Goal: Task Accomplishment & Management: Complete application form

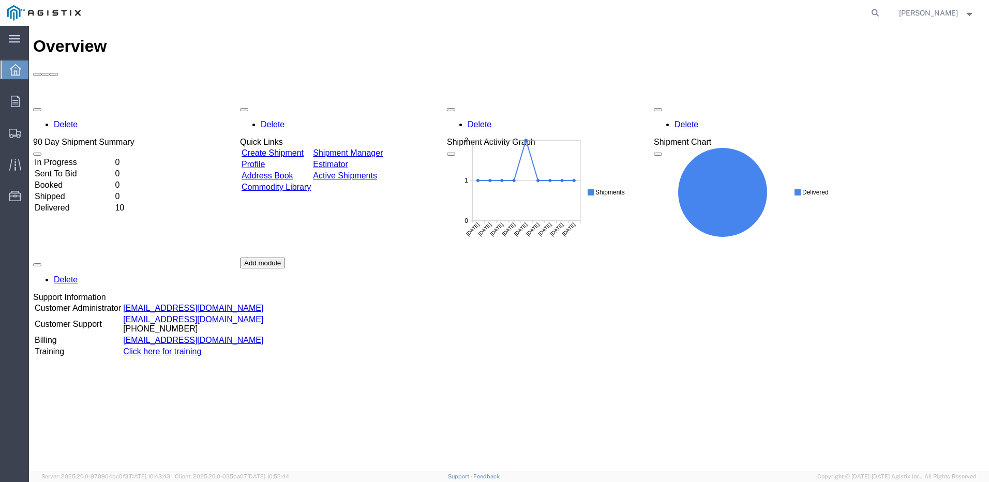
click at [279, 148] on link "Create Shipment" at bounding box center [272, 152] width 62 height 9
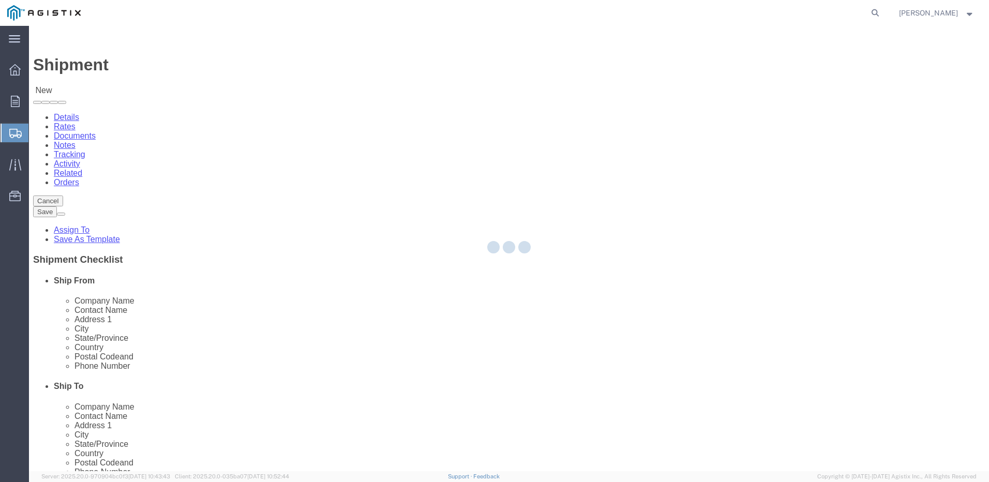
select select
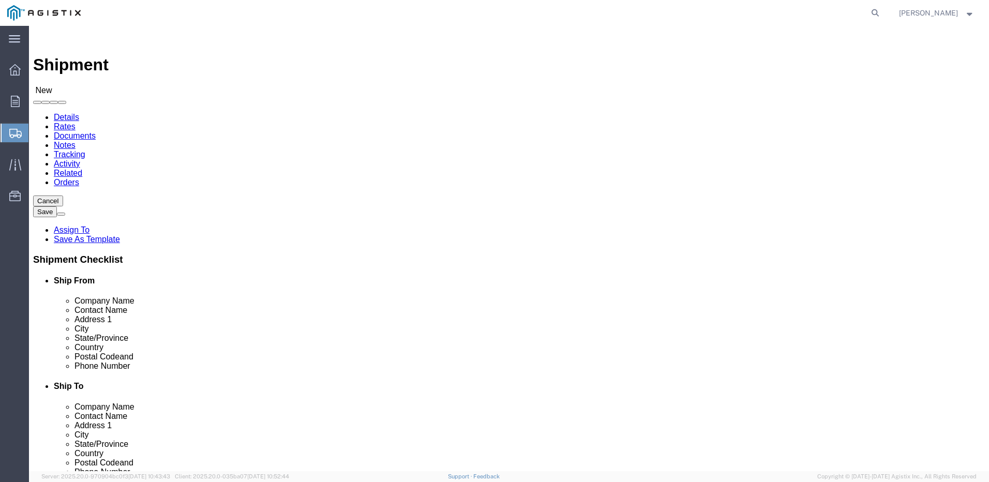
click select "Select Aviat Networks PG&E"
select select "9596"
click select "Select Aviat Networks PG&E"
select select "PURCHORD"
select select
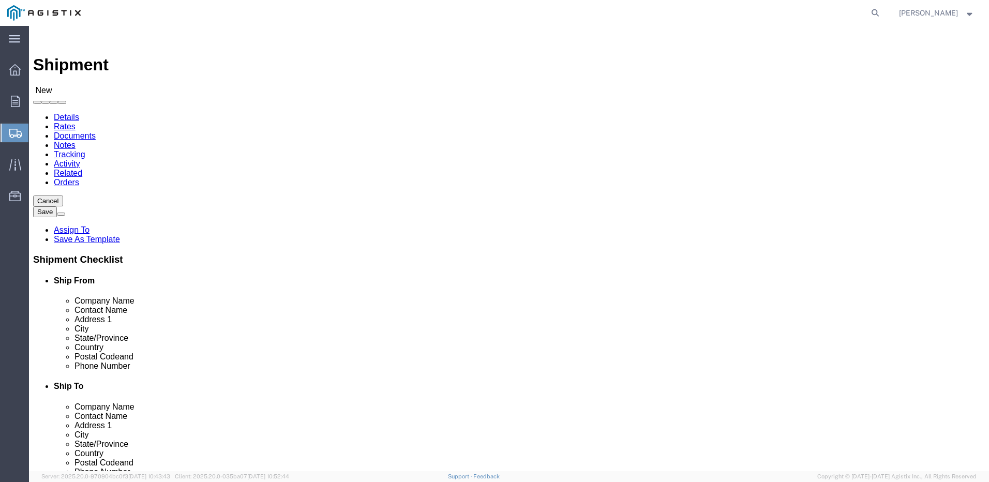
select select
click select "Select All Others [GEOGRAPHIC_DATA] [GEOGRAPHIC_DATA] [GEOGRAPHIC_DATA] [GEOGRA…"
select select "23082"
click select "Select All Others [GEOGRAPHIC_DATA] [GEOGRAPHIC_DATA] [GEOGRAPHIC_DATA] [GEOGRA…"
click div "Location My Profile Location (OBSOLETE) [PERSON_NAME] SC - GC TRAILER (OBSOLETE…"
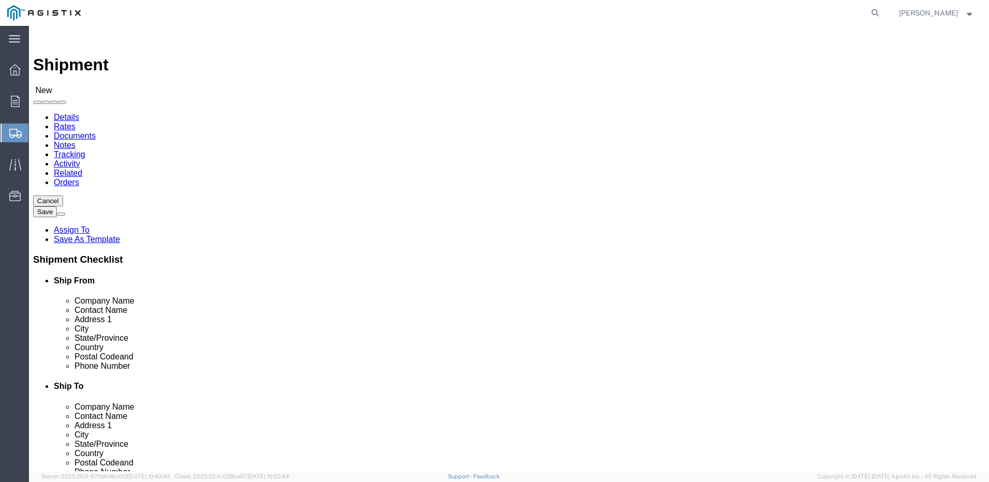
type input "A"
click input "text"
type input "[PERSON_NAME]"
click p "- SPUR FREIGHT SERVICES INC - ([PERSON_NAME]) [STREET_ADDRESS][PERSON_NAME]"
select select "[GEOGRAPHIC_DATA]"
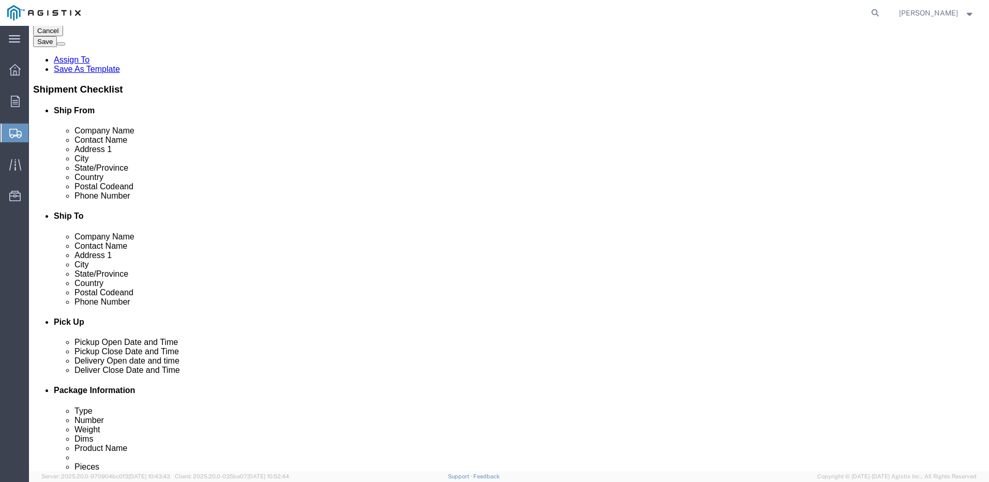
scroll to position [173, 0]
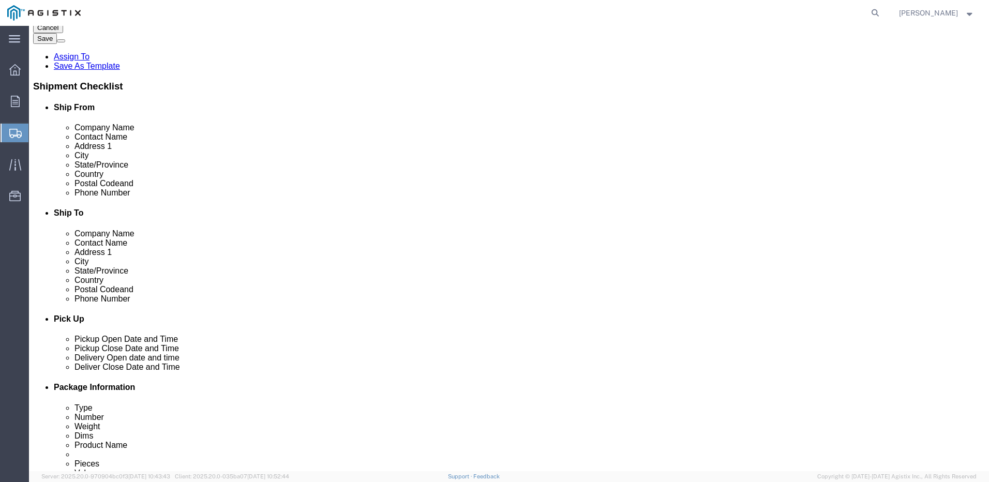
type input "[PERSON_NAME]"
click input "text"
type input "5126940651"
click input "text"
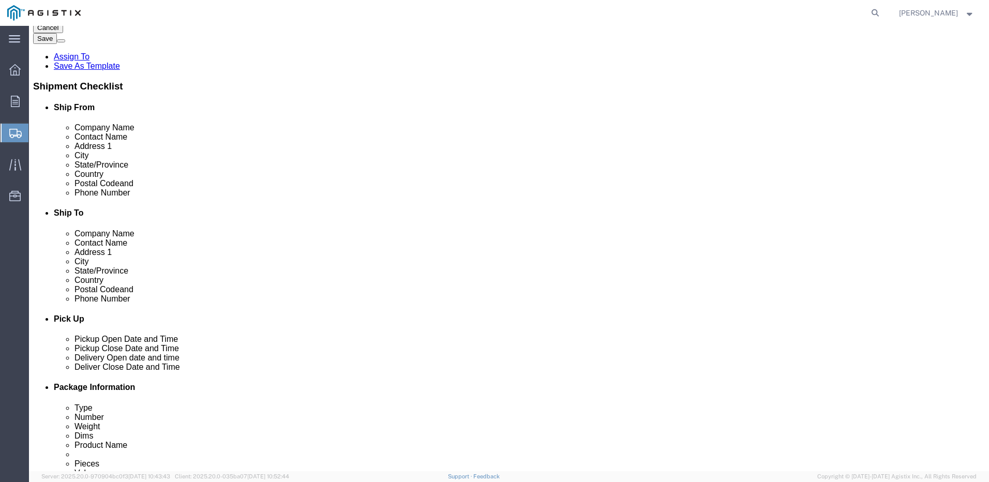
paste input "[EMAIL_ADDRESS][DOMAIN_NAME]"
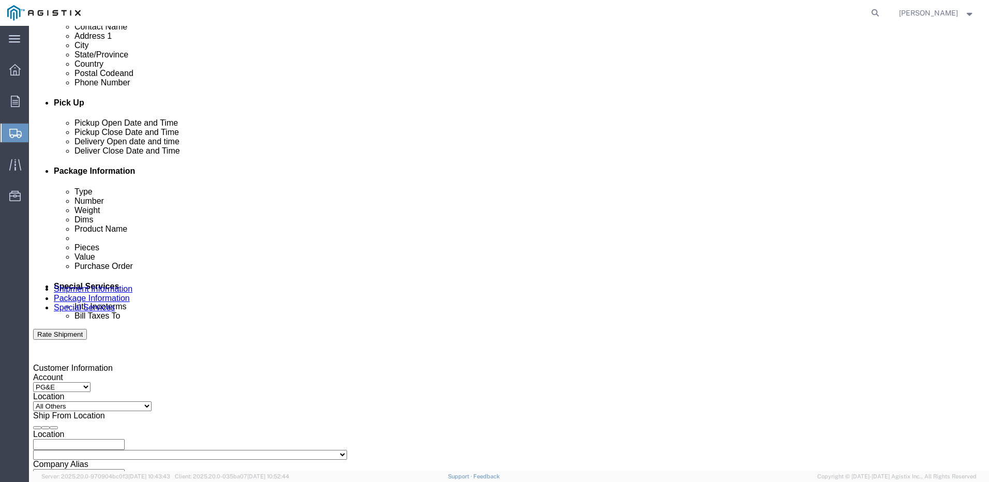
scroll to position [0, 0]
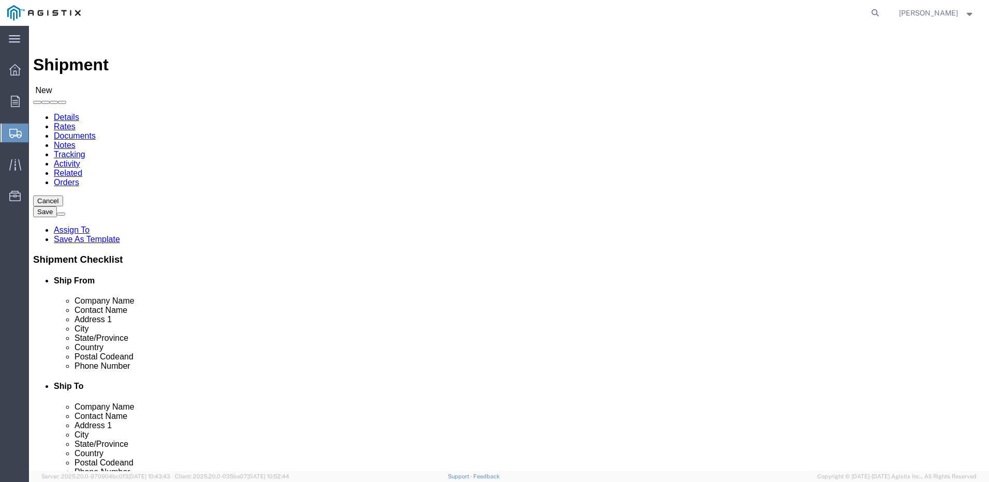
type input "[EMAIL_ADDRESS][DOMAIN_NAME]"
click input "text"
paste input "GC TCOM"
type input "GC TCOM"
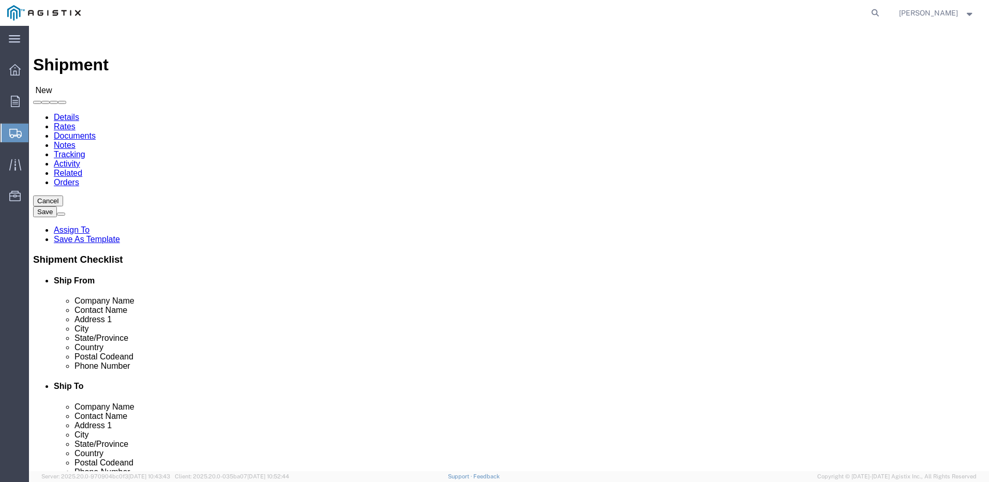
click input "text"
paste input "[PERSON_NAME] / [PERSON_NAME]"
type input "[PERSON_NAME] / [PERSON_NAME]"
click input "text"
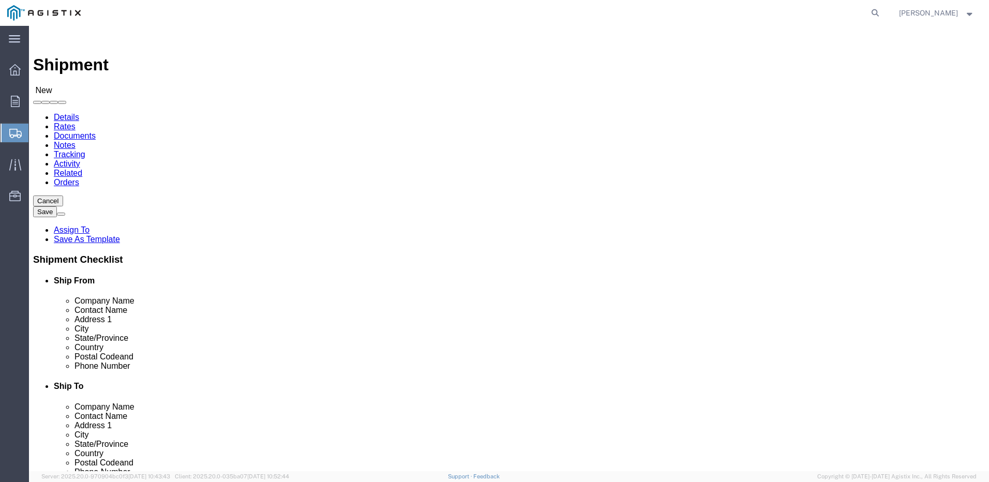
paste input "11239 [GEOGRAPHIC_DATA]"
type input "11239 [GEOGRAPHIC_DATA]"
click input "text"
paste input "Chico-Paradise MV"
type input "Chico-Paradise MV"
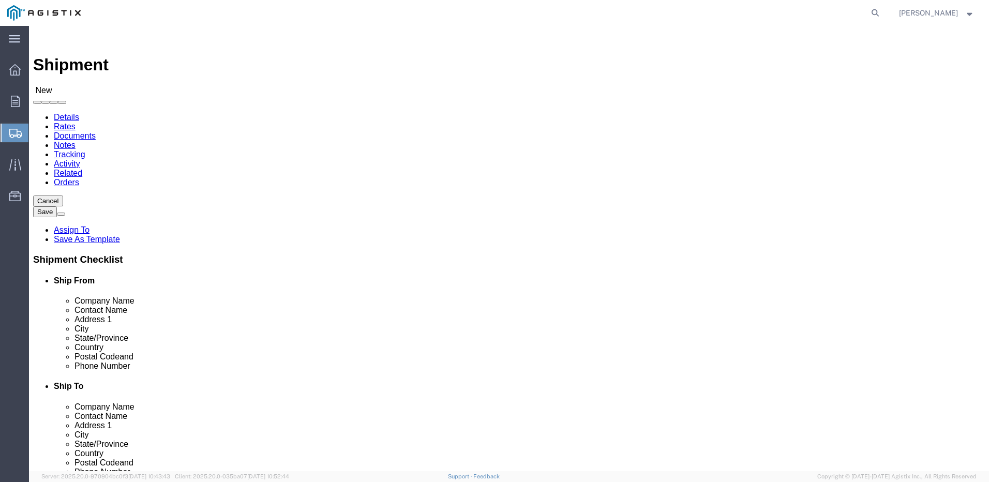
drag, startPoint x: 542, startPoint y: 357, endPoint x: 534, endPoint y: 356, distance: 8.9
click input "text"
paste input "Chico"
type input "Chico"
click p "- PG&E - () [STREET_ADDRESS]"
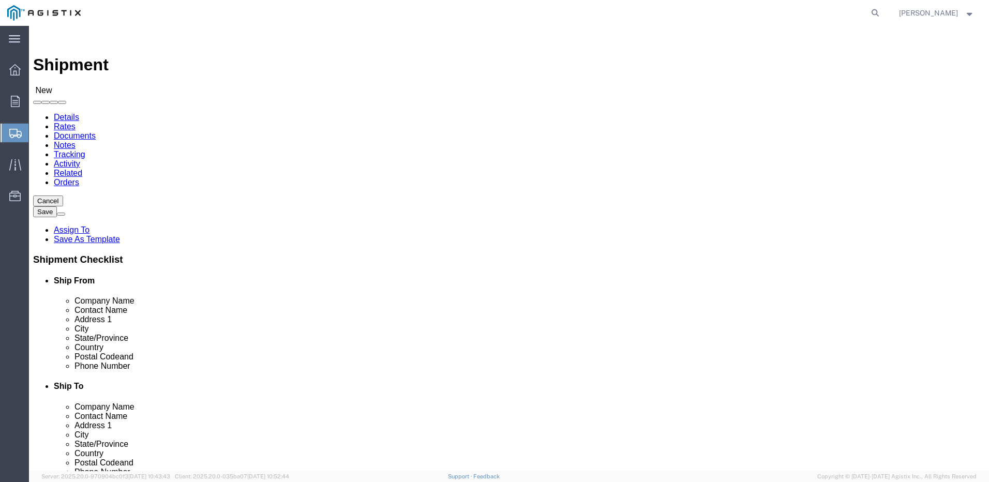
select select "CA"
type input "Chico"
click input "Chico-Paradise MV"
paste input "Chico-Paradise MV"
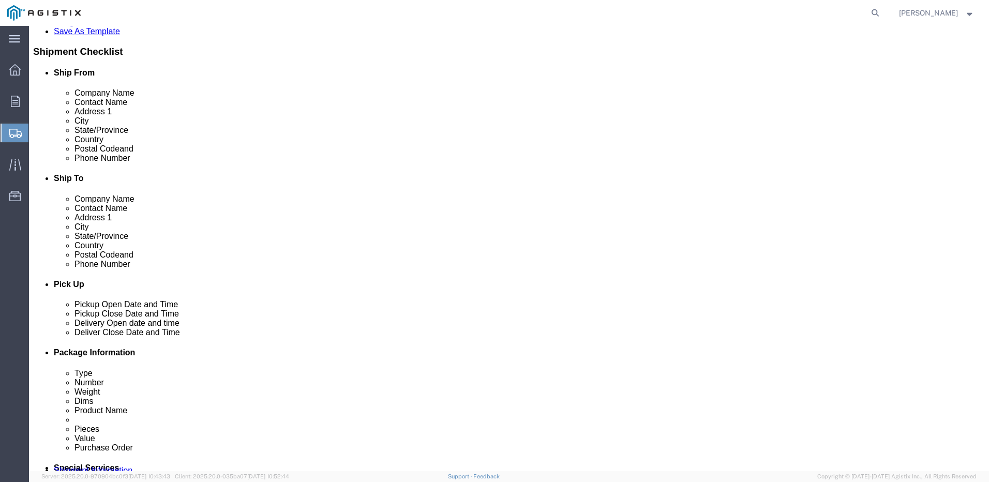
scroll to position [211, 0]
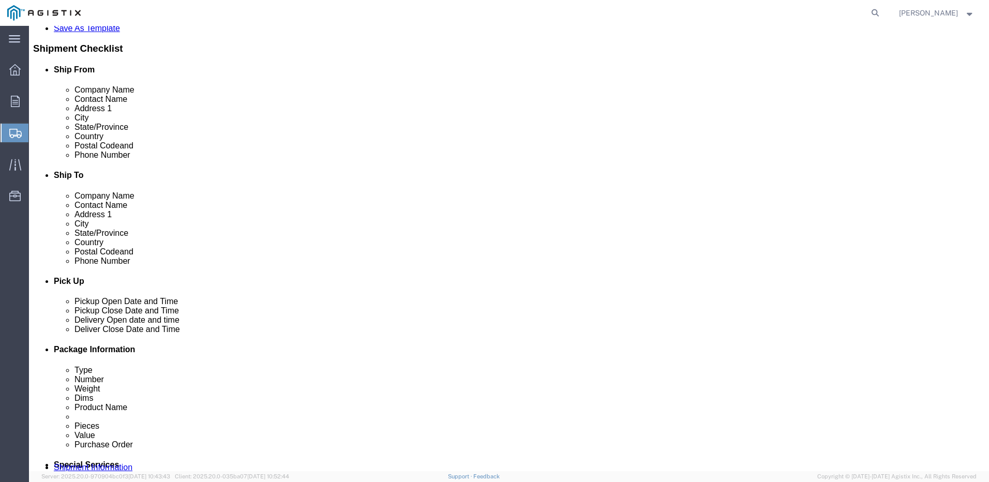
type input "Chico-Paradise MV"
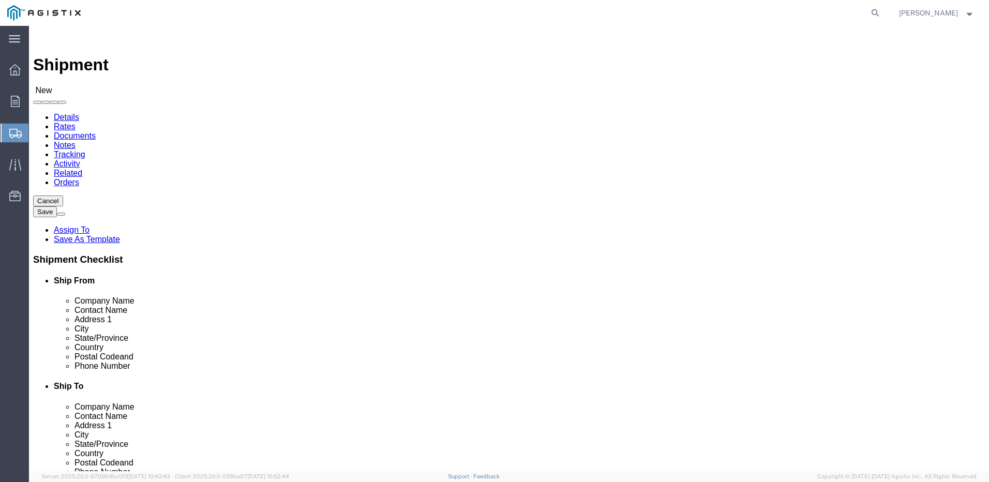
click input "GC TCOM"
type input "P"
paste input "GC TCOM"
type input "GC TCOM"
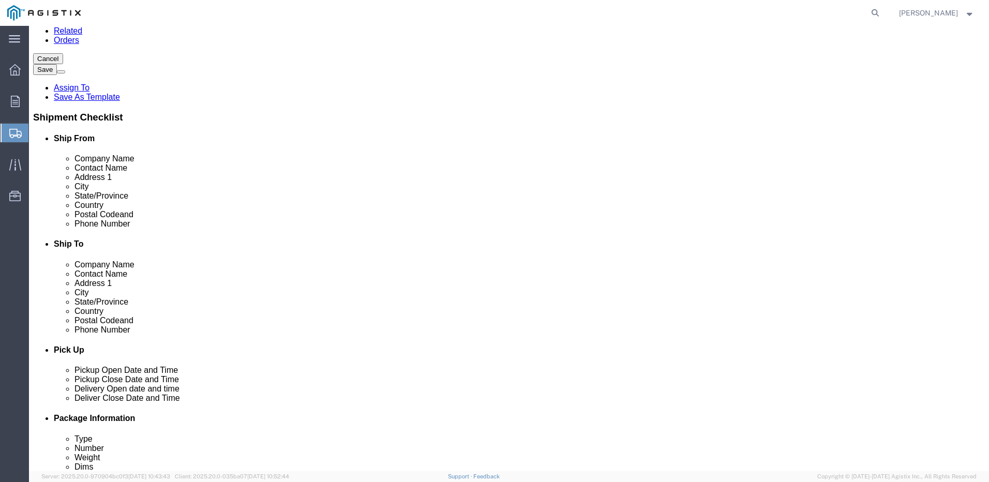
scroll to position [160, 0]
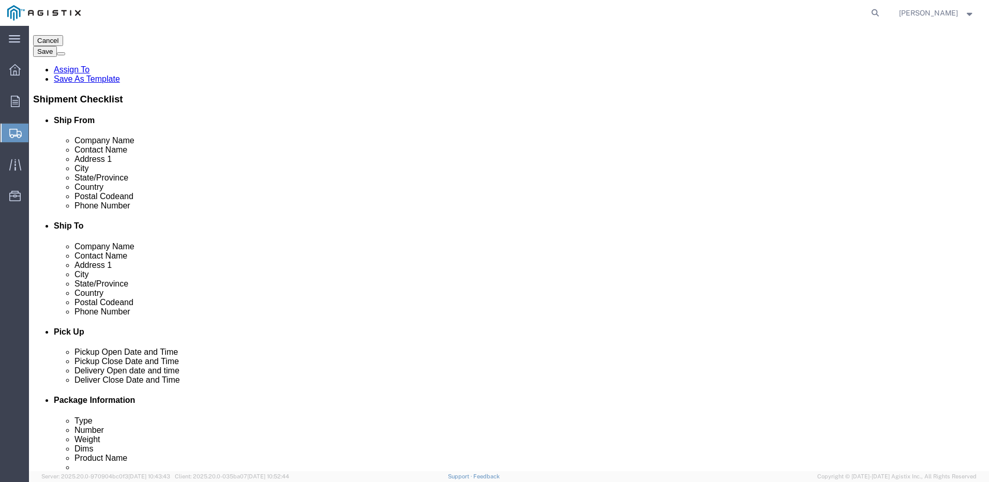
click input "text"
paste input "[PHONE_NUMBER]"
type input "[PHONE_NUMBER]"
click input "GC TCOM"
type input "GC TCOM / Pacific Gas & Electric"
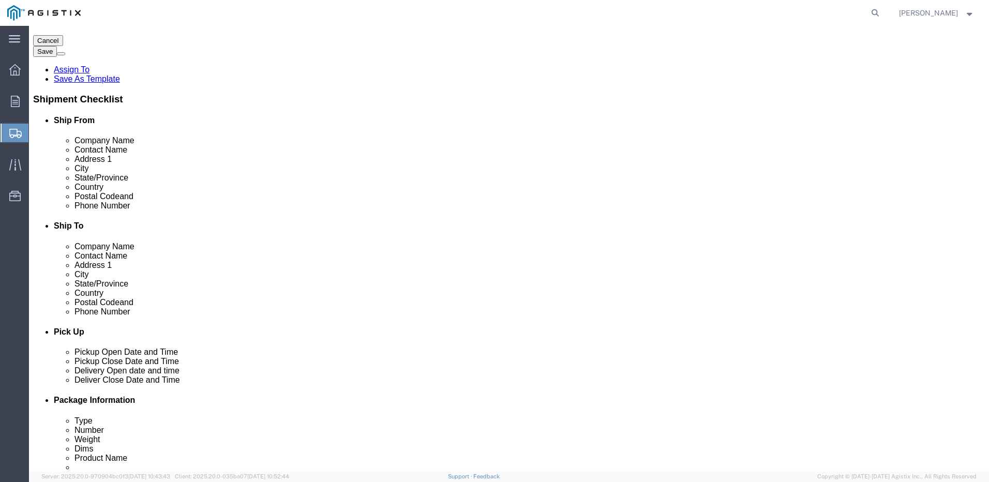
click input "[PERSON_NAME] / [PERSON_NAME]"
paste input "[PERSON_NAME] / [PERSON_NAME]"
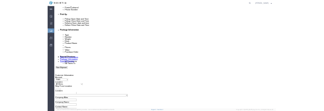
scroll to position [433, 0]
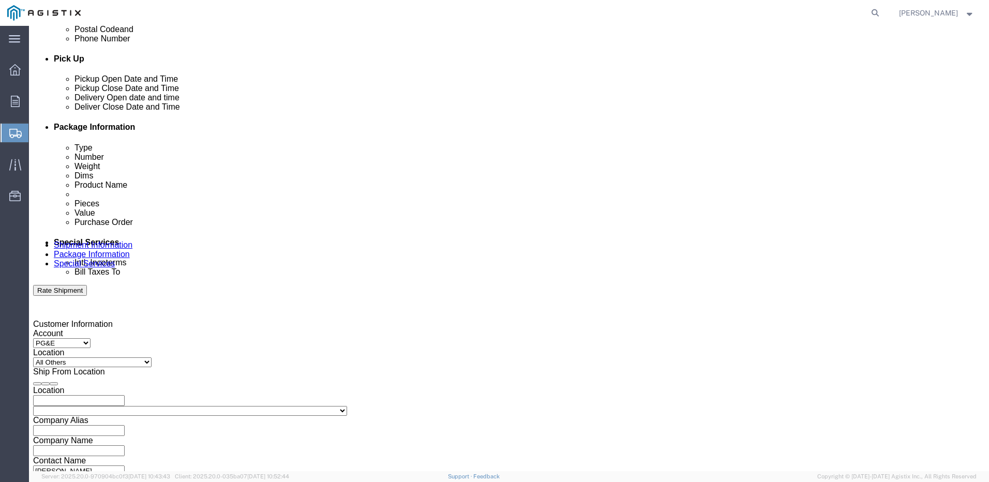
type input "[PERSON_NAME] / [PERSON_NAME]"
click div "[DATE] 11:00 AM"
click input "11:00 AM"
type input ":"
type input "4:00 PM"
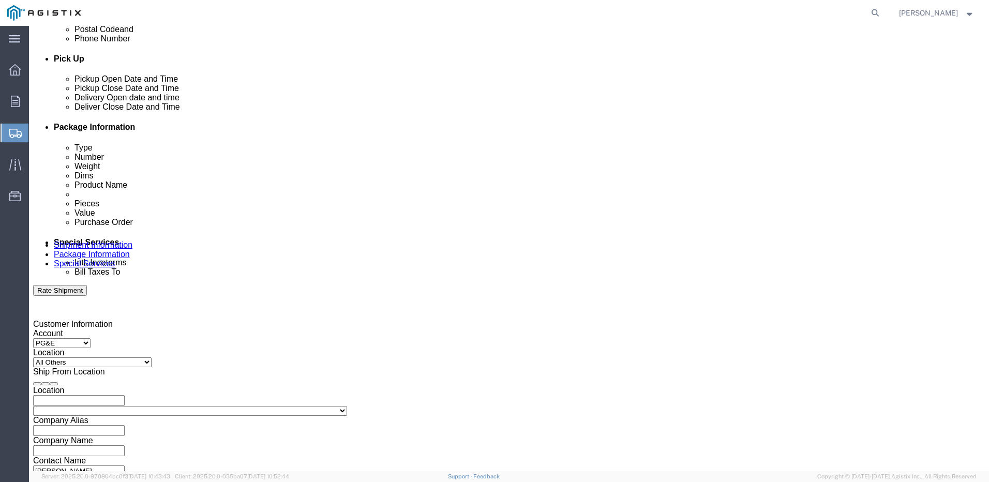
click button "Apply"
click icon
click div
click input "5:00 PM"
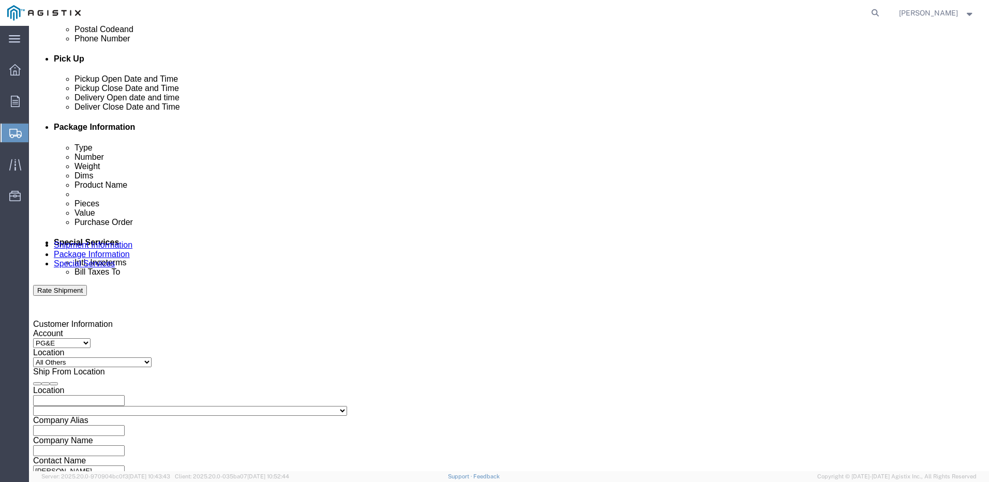
click input "9:00 PM"
type input "9:00 am"
click button "Apply"
click icon
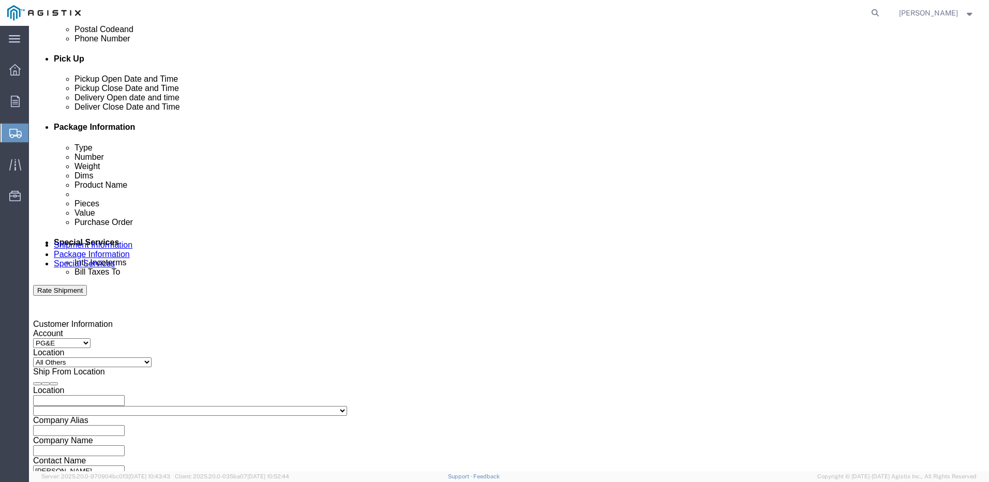
click div
click input "10:00 AM"
type input "1"
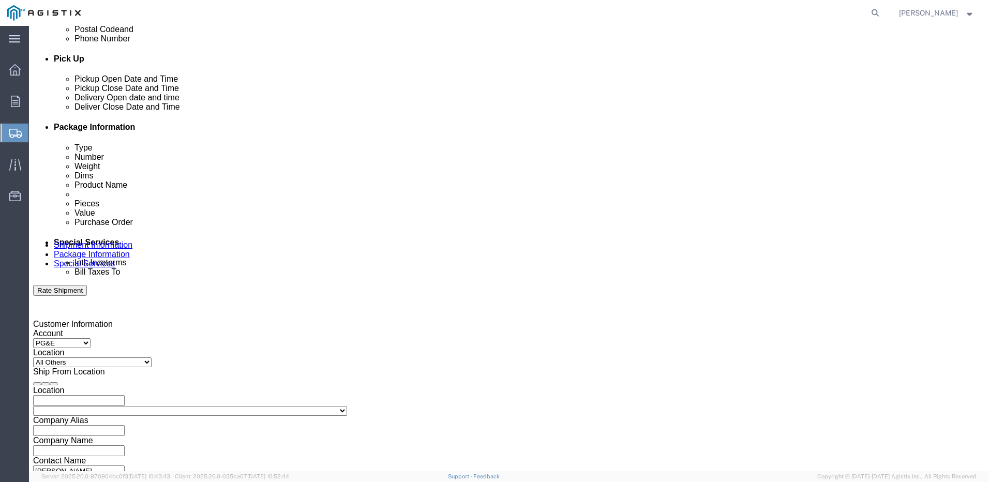
type input "3:30 PM"
click button "Apply"
click input "text"
paste input "2701225860"
type input "2701225860"
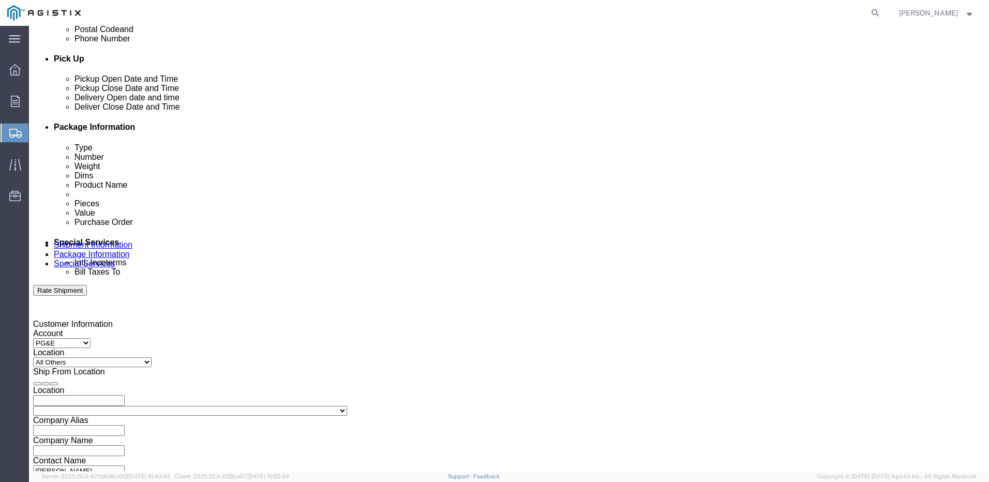
click select "Select Account Type Activity ID Airline Appointment Number ASN Batch Request # …"
select select "SALEORDR"
click select "Select Account Type Activity ID Airline Appointment Number ASN Batch Request # …"
click input "text"
paste input "2555805"
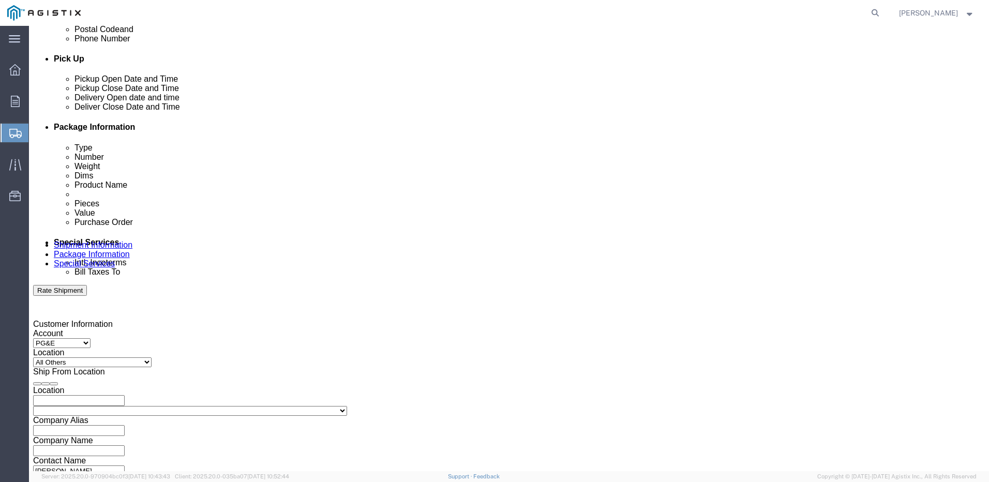
type input "2555805"
click select "Select Account Type Activity ID Airline Appointment Number ASN Batch Request # …"
select select "PROJNUM"
click select "Select Account Type Activity ID Airline Appointment Number ASN Batch Request # …"
click input "text"
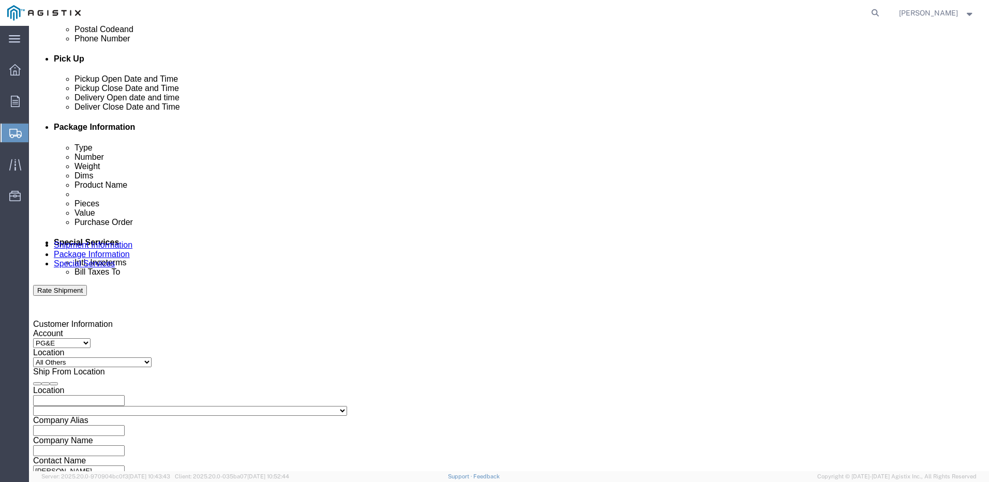
paste input "NA250718-59304"
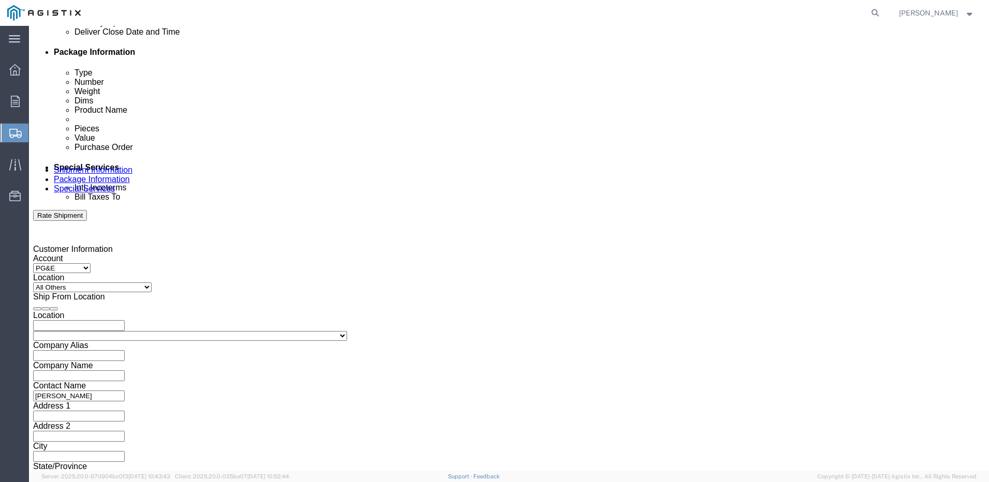
scroll to position [527, 0]
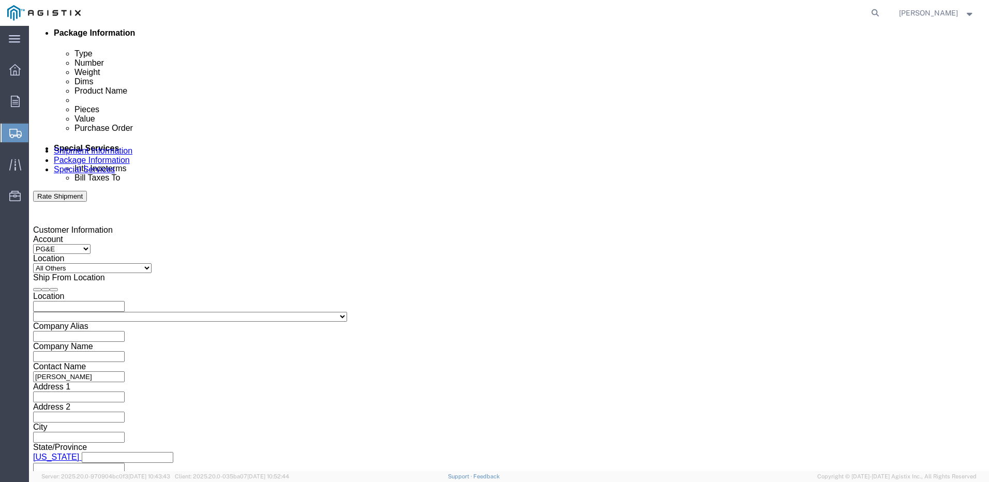
type input "NA250718-59304"
click button "Continue"
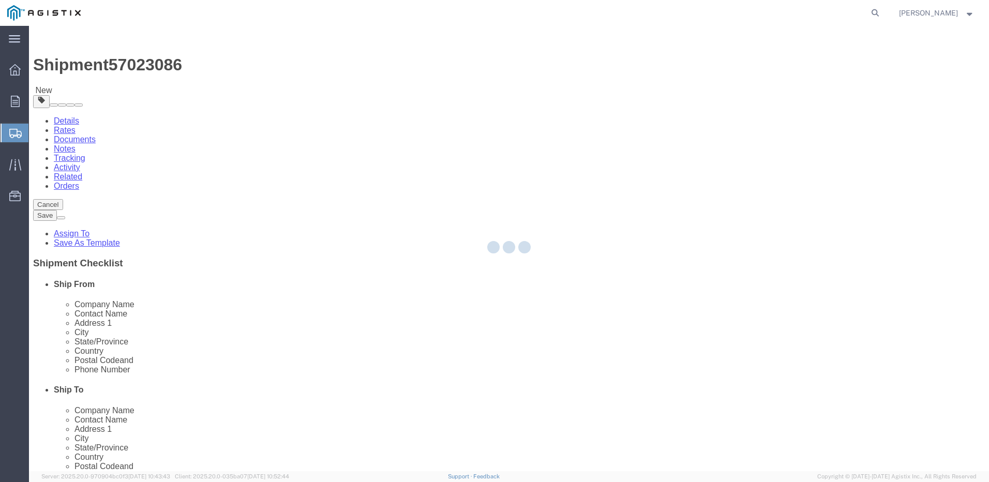
select select "CBOX"
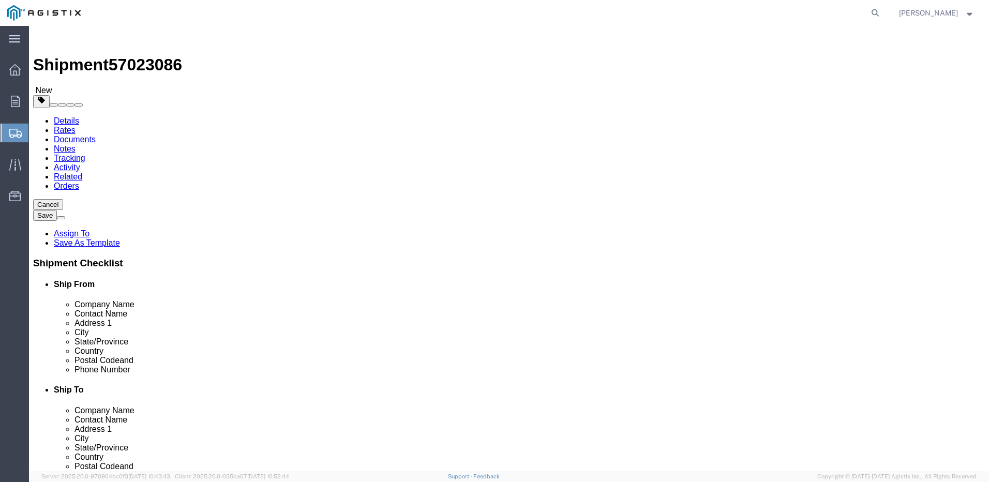
click select "Select Bulk Bundle(s) Cardboard Box(es) Carton(s) Crate(s) Drum(s) (Fiberboard)…"
click input "text"
type input "24"
type input "18"
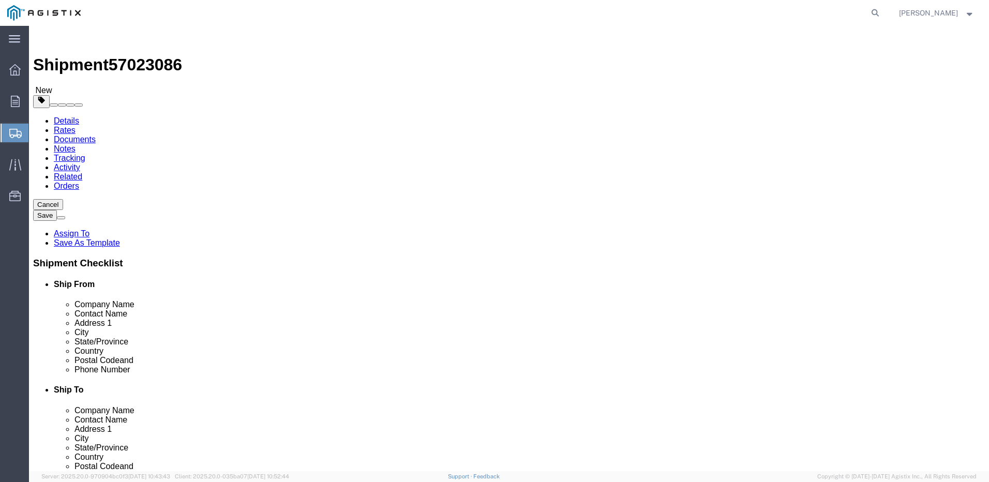
type input "18"
click input "0.00"
type input "0"
type input "15"
click div "1"
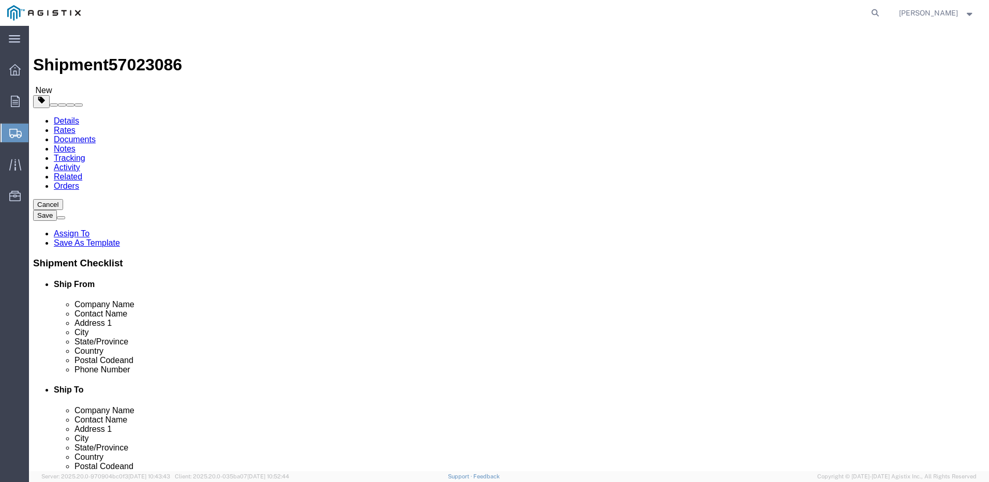
click link "Add Content"
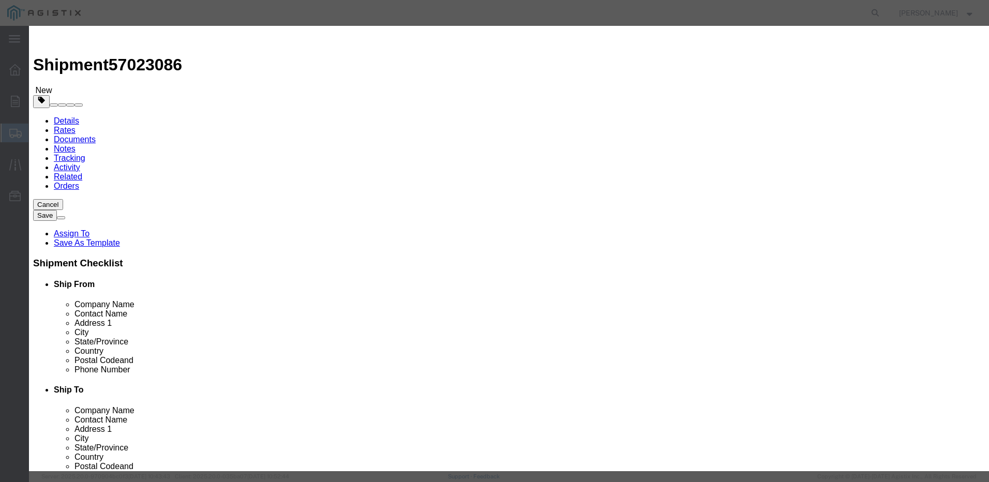
click input "text"
type input "912"
click input "text"
type input "TELECOM EQUIPMENT"
select select "US"
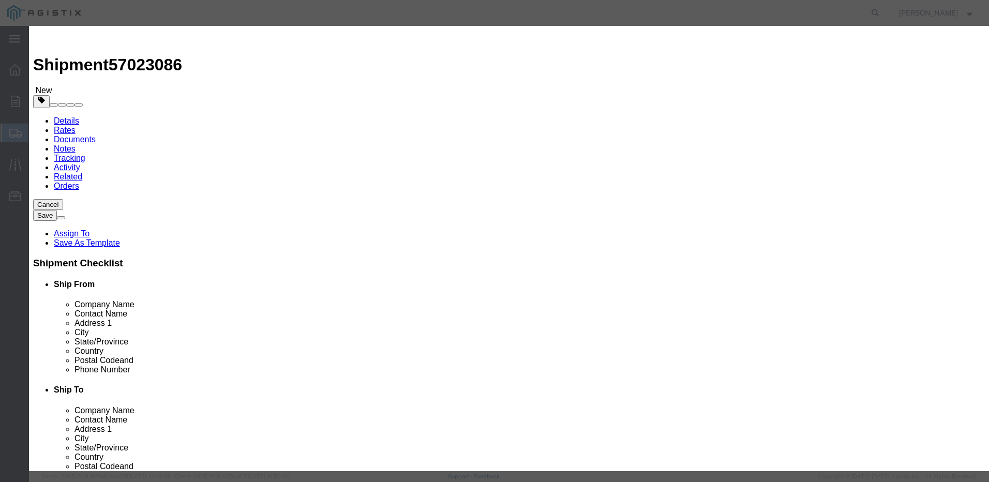
click div
drag, startPoint x: 318, startPoint y: 98, endPoint x: 306, endPoint y: 100, distance: 12.7
click input "0"
type input "1"
click select "Select 50 55 60 65 70 85 92.5 100 125 175 250 300 400"
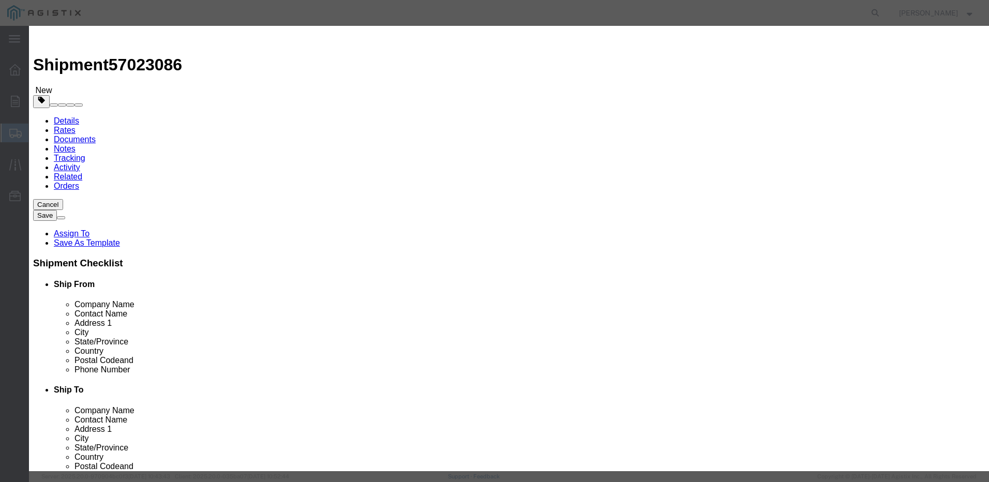
select select "55"
click select "Select 50 55 60 65 70 85 92.5 100 125 175 250 300 400"
click button "Save & Close"
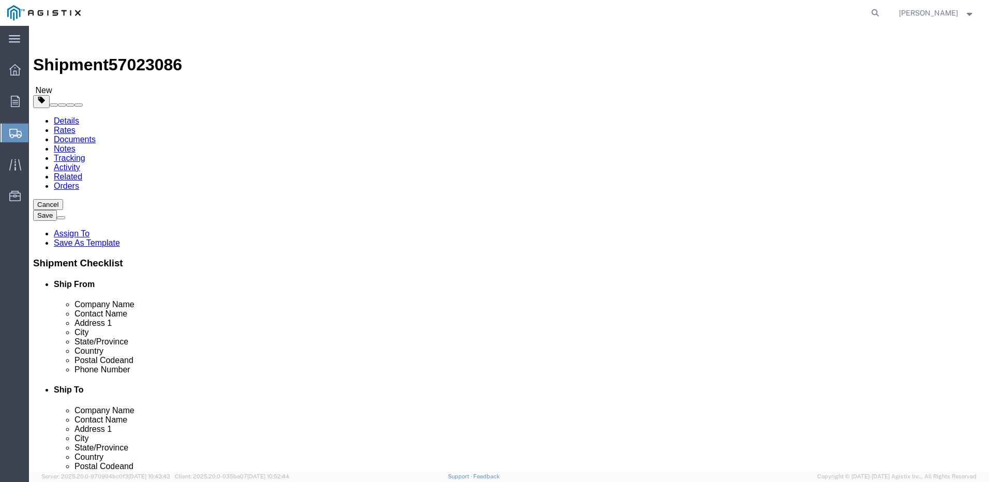
click button "Continue"
click input "text"
type input "[PERSON_NAME][EMAIL_ADDRESS][PERSON_NAME][DOMAIN_NAME]"
type input "Enter Email Address"
click input "Shipping Label"
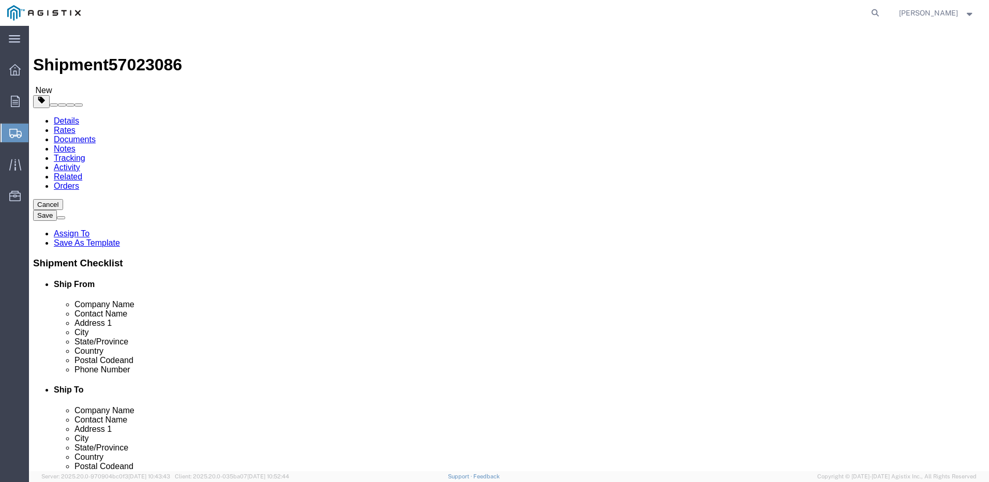
checkbox input "true"
click input "text"
type input "[PERSON_NAME][EMAIL_ADDRESS][PERSON_NAME][DOMAIN_NAME]"
click div "To [PERSON_NAME][EMAIL_ADDRESS][PERSON_NAME][DOMAIN_NAME] (new) [PERSON_NAME][E…"
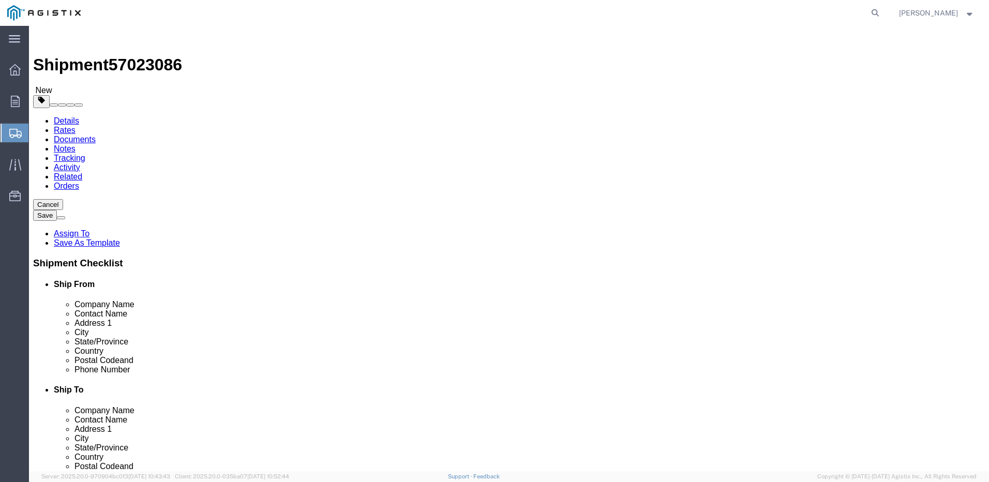
click button "Rate Shipment"
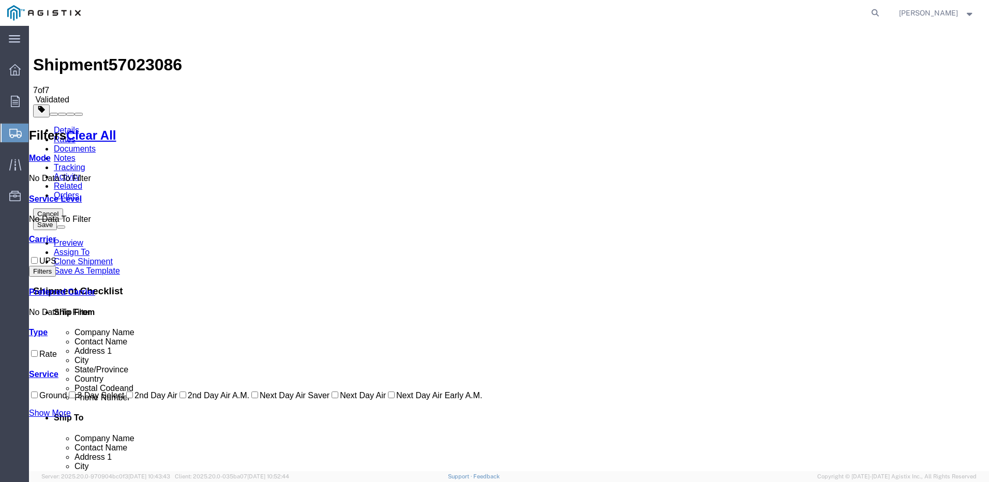
click at [38, 257] on input "UPS" at bounding box center [34, 260] width 7 height 7
checkbox input "true"
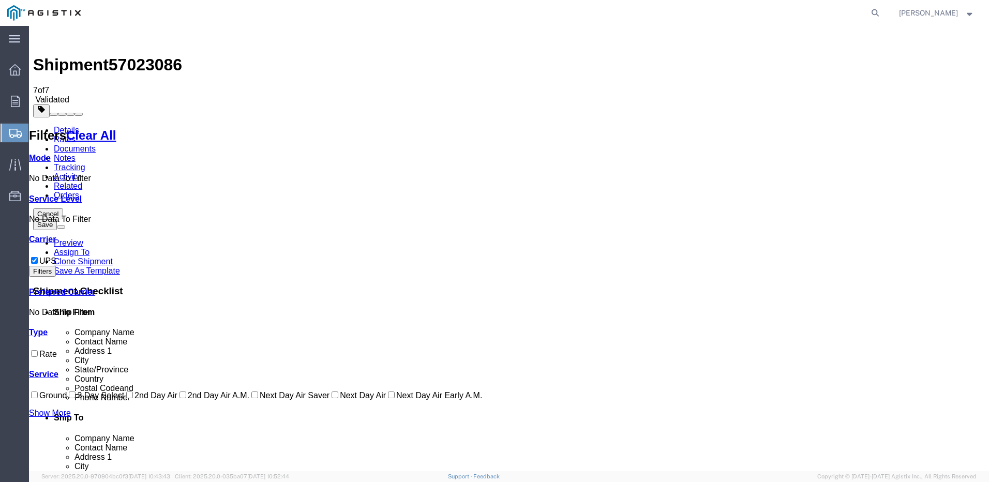
click at [40, 36] on img at bounding box center [39, 36] width 12 height 12
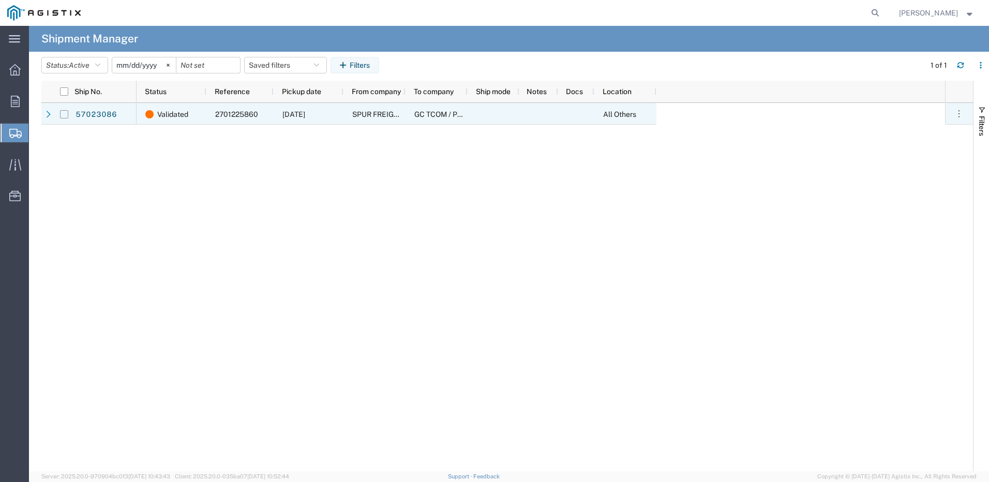
click at [66, 113] on input "Press Space to toggle row selection (unchecked)" at bounding box center [64, 114] width 8 height 8
checkbox input "true"
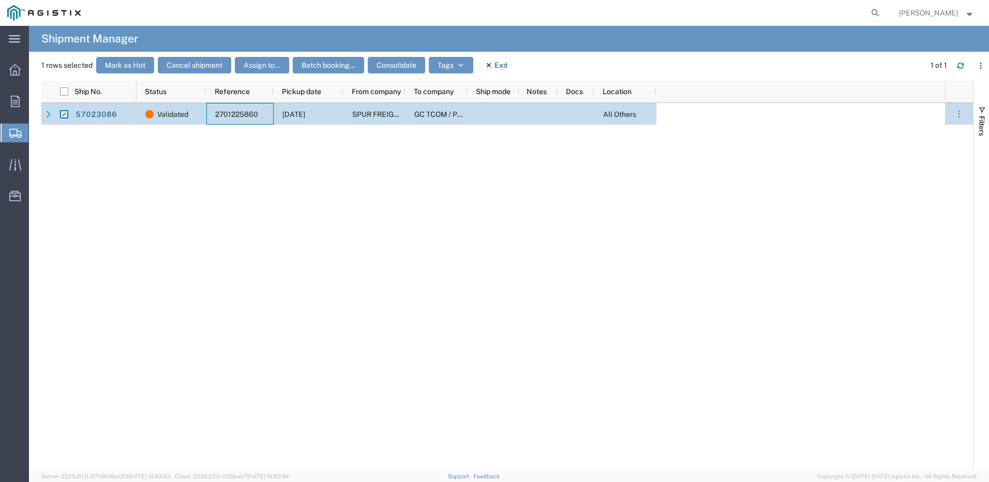
click at [236, 114] on span "2701225860" at bounding box center [236, 114] width 43 height 8
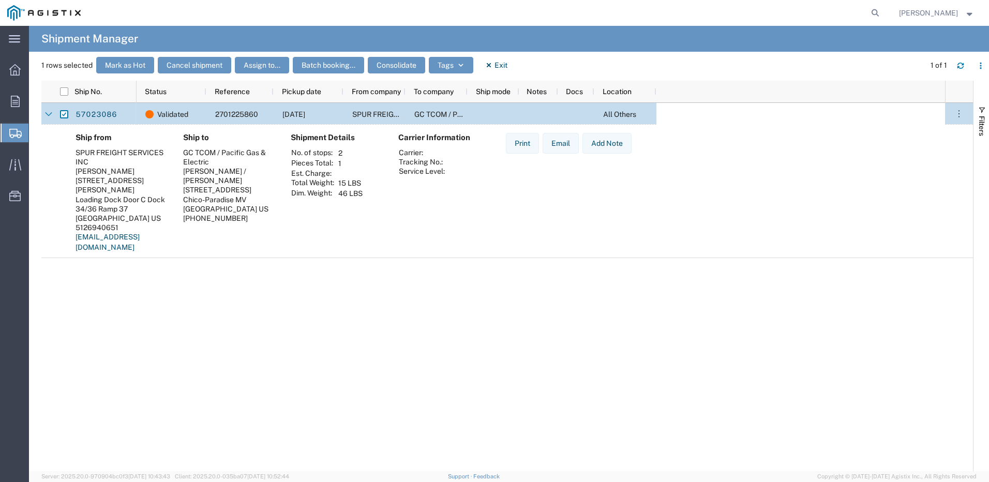
click at [216, 204] on div "[GEOGRAPHIC_DATA] US" at bounding box center [228, 208] width 91 height 9
click at [965, 116] on button "button" at bounding box center [958, 113] width 17 height 17
click at [708, 205] on div "Ship from SPUR FREIGHT SERVICES INC [PERSON_NAME] [STREET_ADDRESS][PERSON_NAME]…" at bounding box center [515, 196] width 897 height 127
click at [48, 114] on icon at bounding box center [48, 114] width 7 height 7
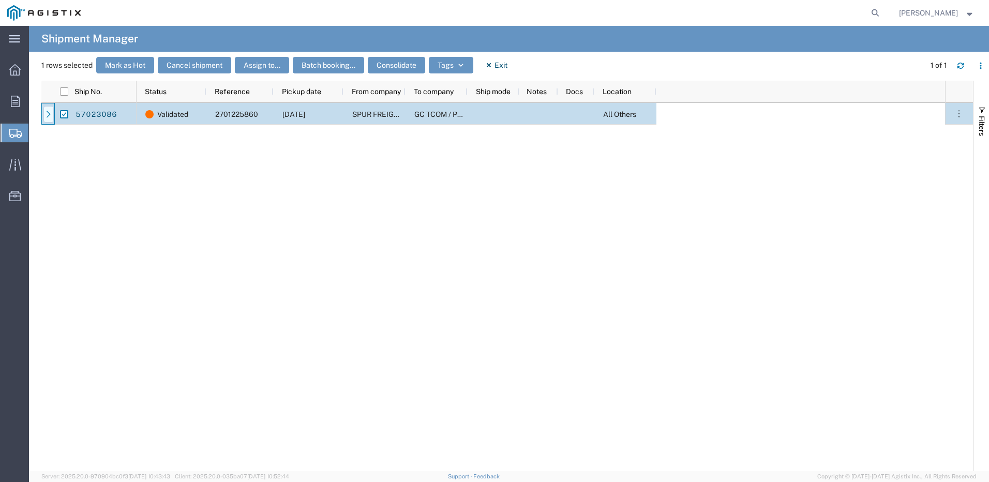
click at [49, 115] on icon at bounding box center [48, 114] width 7 height 7
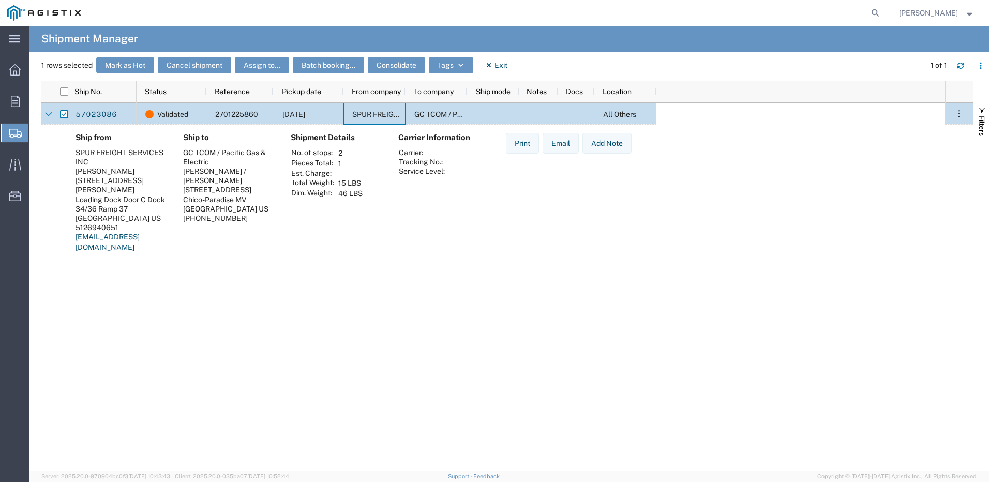
click at [360, 114] on span "SPUR FREIGHT SERVICES INC" at bounding box center [403, 114] width 102 height 8
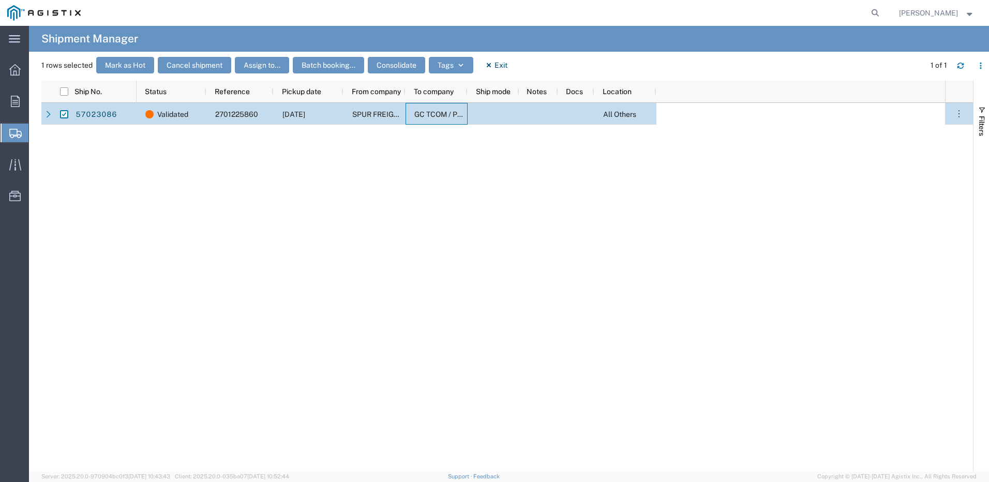
click at [426, 111] on span "GC TCOM / Pacific Gas & Electric" at bounding box center [469, 114] width 110 height 8
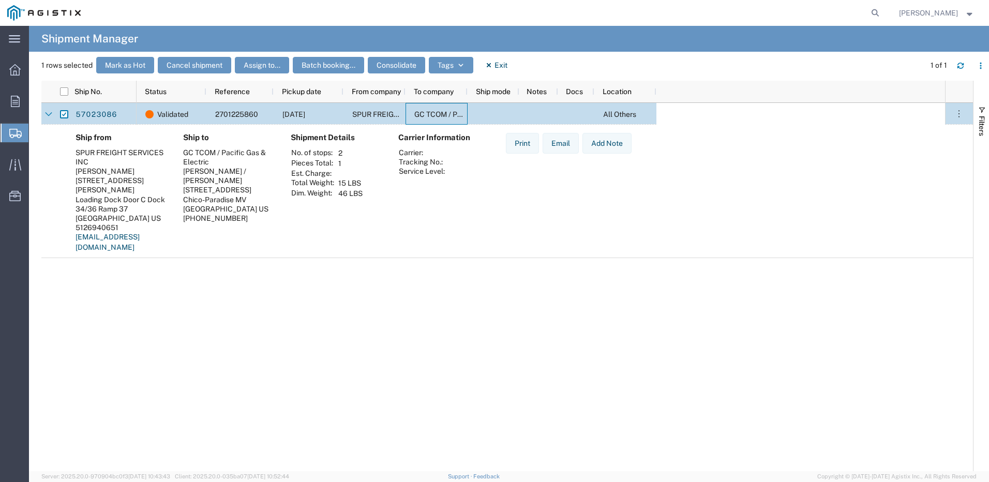
click at [422, 115] on span "GC TCOM / Pacific Gas & Electric" at bounding box center [469, 114] width 110 height 8
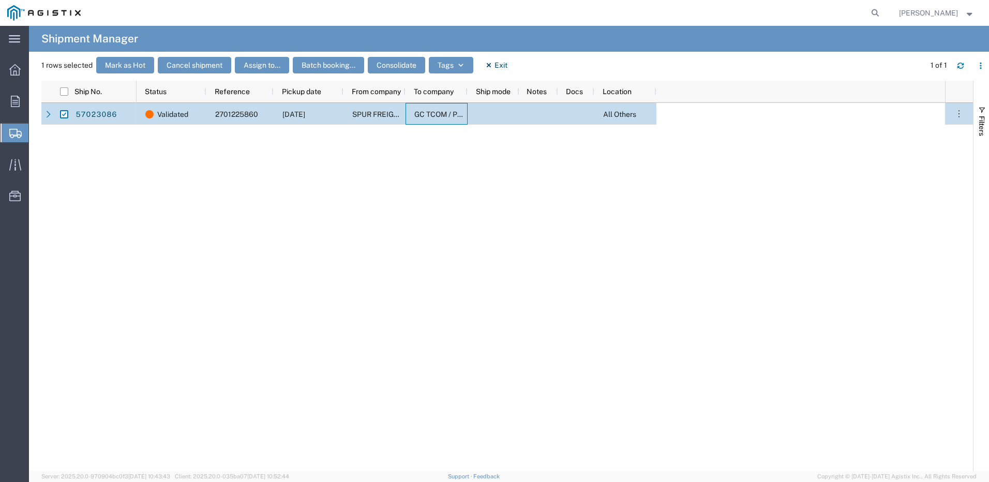
click at [421, 117] on span "GC TCOM / Pacific Gas & Electric" at bounding box center [469, 114] width 110 height 8
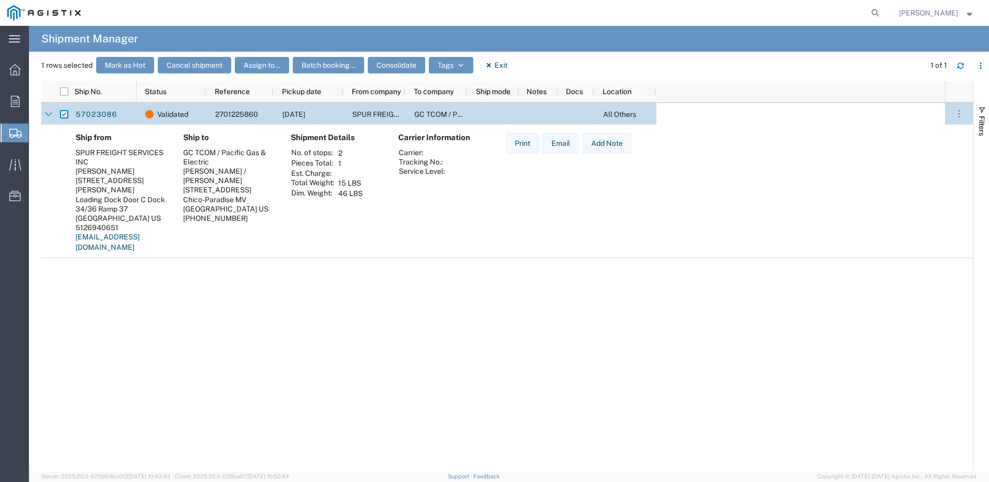
click at [323, 185] on th "Total Weight:" at bounding box center [313, 183] width 44 height 10
click at [233, 195] on div "Chico-Paradise MV" at bounding box center [228, 199] width 91 height 9
click at [429, 94] on span "To company" at bounding box center [434, 91] width 40 height 8
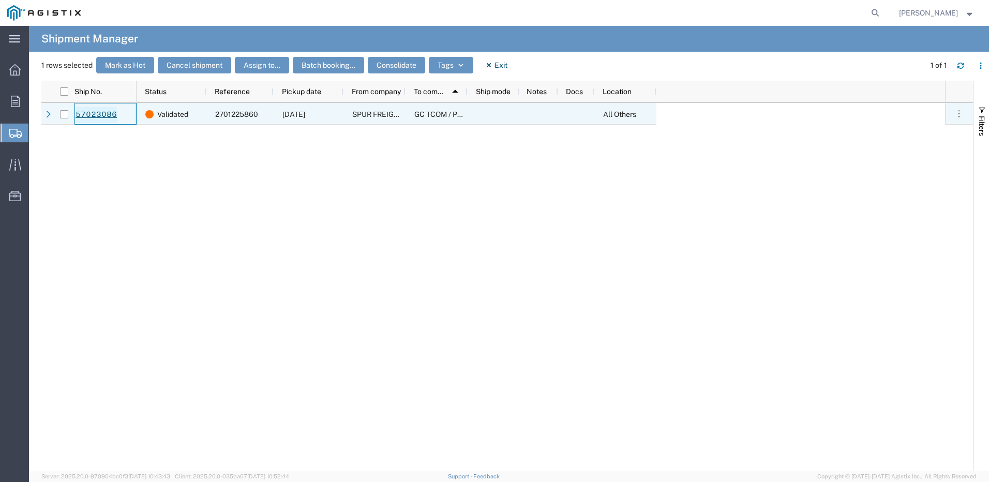
click at [89, 111] on link "57023086" at bounding box center [96, 115] width 42 height 17
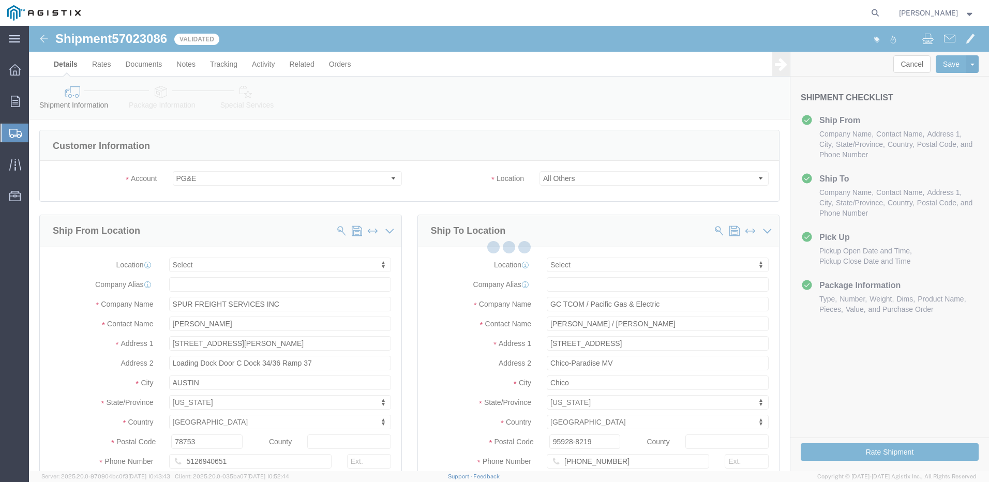
select select
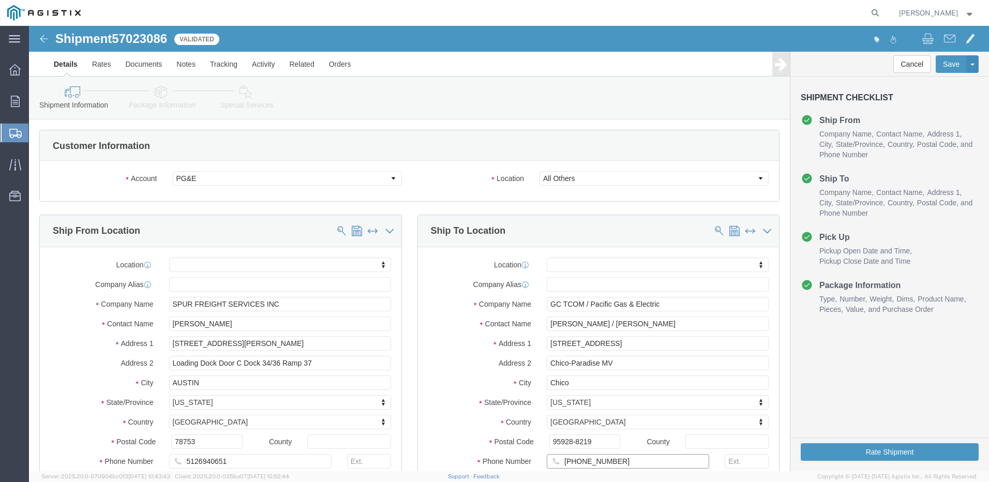
click input "[PHONE_NUMBER]"
click input "1 ([PHONE_NUMBER]"
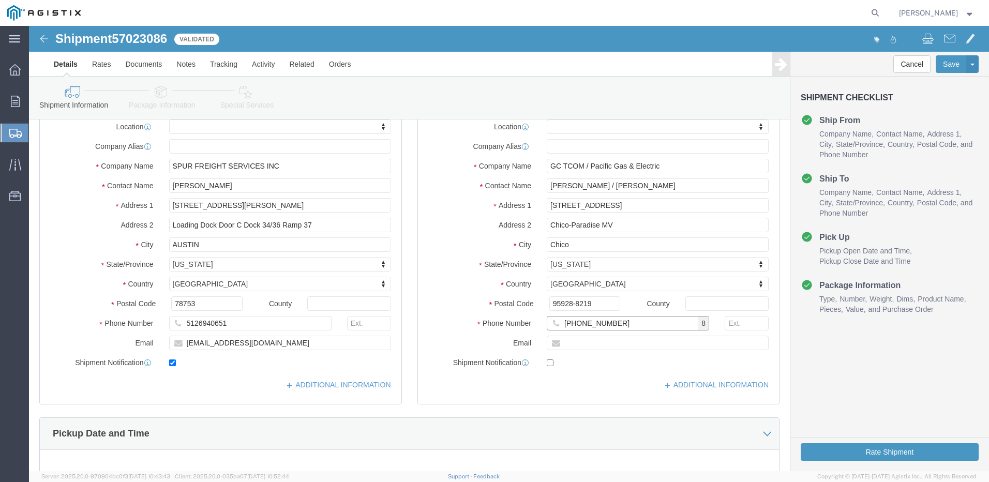
scroll to position [527, 0]
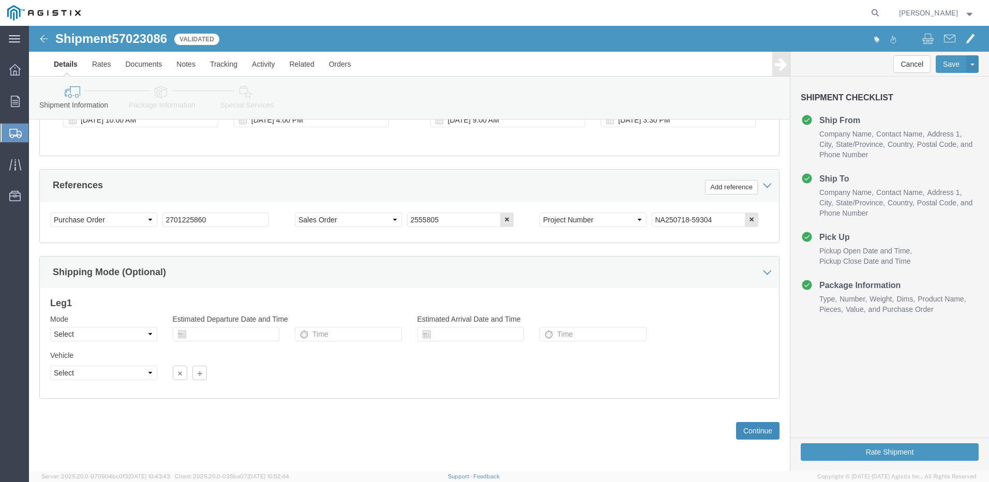
type input "[PHONE_NUMBER]"
click button "Continue"
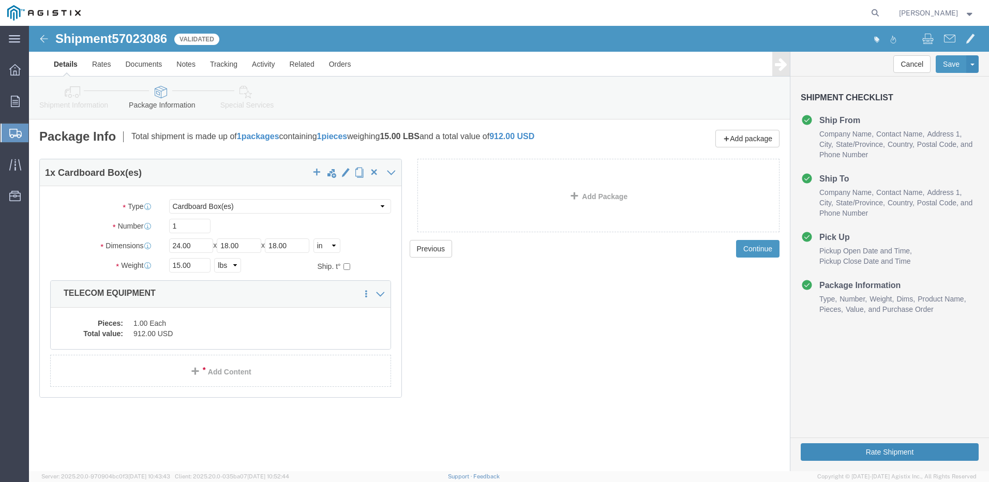
click button "Rate Shipment"
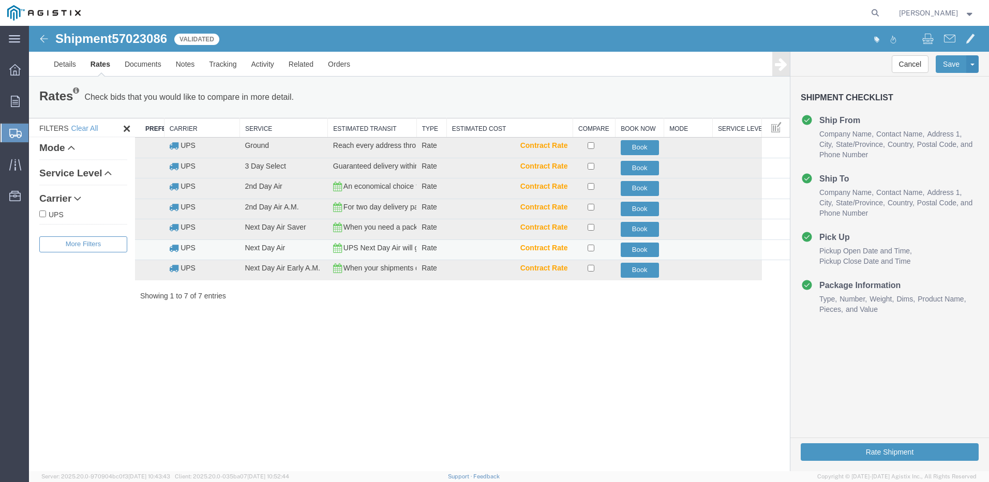
click at [180, 250] on td "UPS" at bounding box center [201, 249] width 75 height 21
click at [646, 251] on button "Book" at bounding box center [639, 250] width 38 height 15
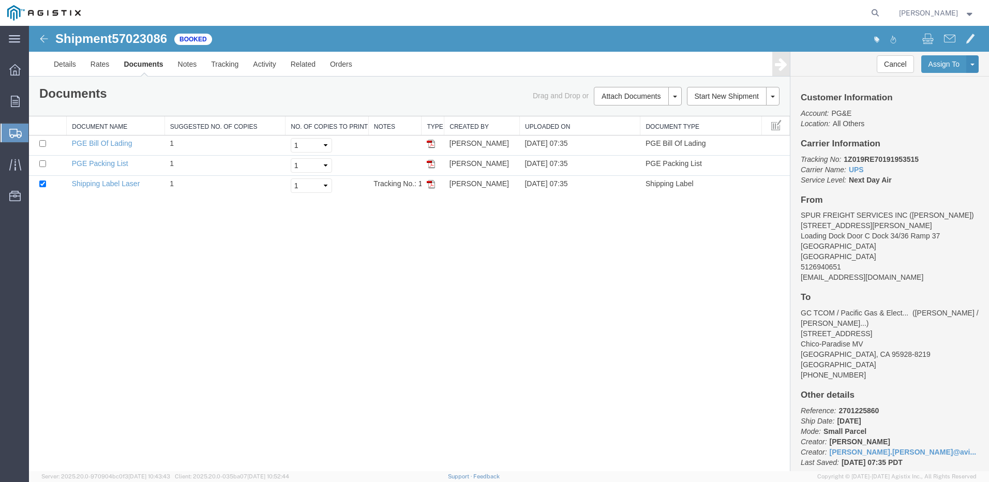
scroll to position [23, 0]
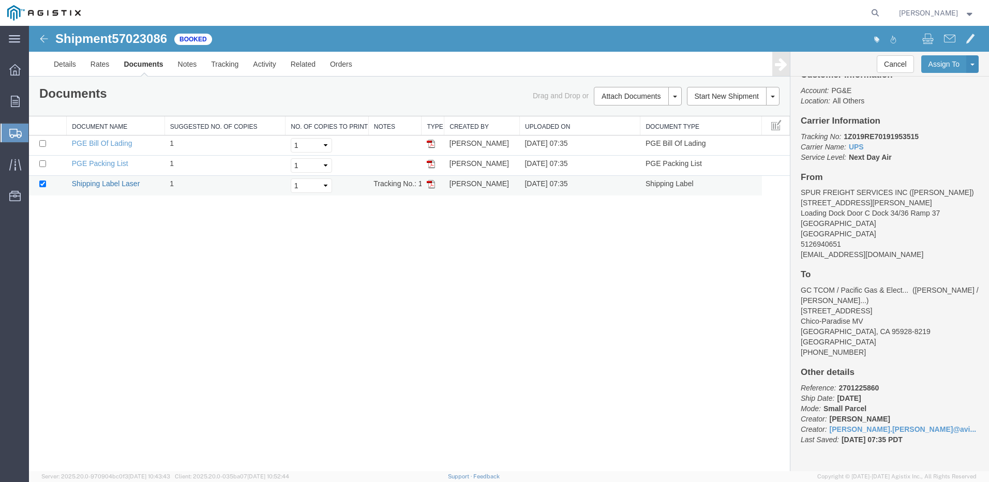
click at [123, 182] on link "Shipping Label Laser" at bounding box center [106, 183] width 68 height 8
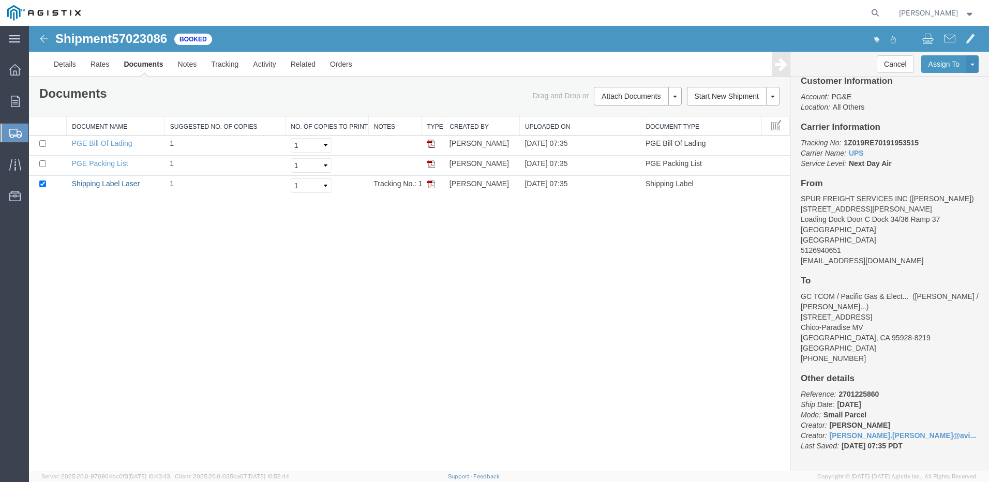
scroll to position [17, 0]
drag, startPoint x: 922, startPoint y: 140, endPoint x: 845, endPoint y: 146, distance: 77.8
click at [845, 146] on p "Tracking No: 1Z019RE70191953515 Carrier Name: UPS UPS Service Level: Next Day A…" at bounding box center [889, 152] width 178 height 31
drag, startPoint x: 845, startPoint y: 146, endPoint x: 854, endPoint y: 144, distance: 9.4
copy b "1Z019RE70191953515"
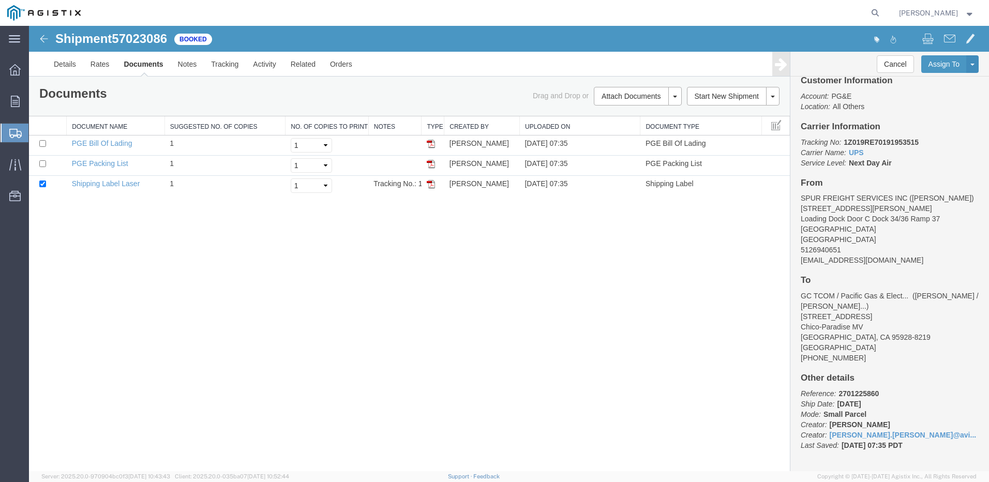
click at [483, 316] on div "Shipment 57023086 3 of 3 Booked Details Rates Documents Notes Tracking Activity…" at bounding box center [509, 248] width 960 height 445
